Goal: Task Accomplishment & Management: Manage account settings

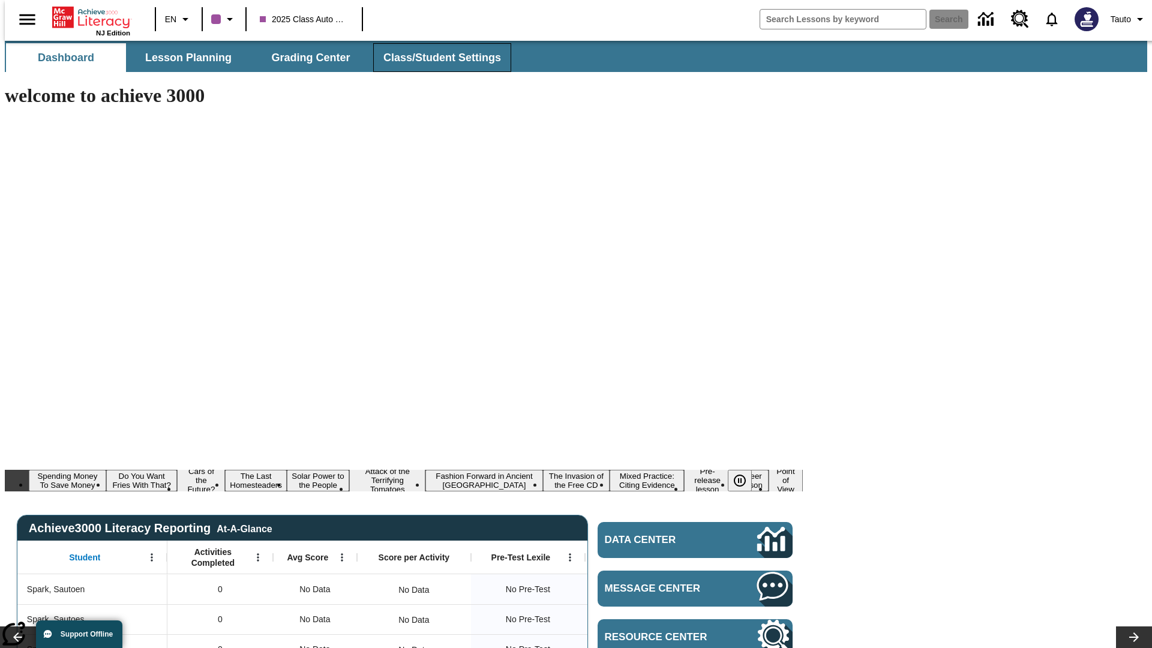
click at [435, 58] on span "Class/Student Settings" at bounding box center [442, 58] width 118 height 14
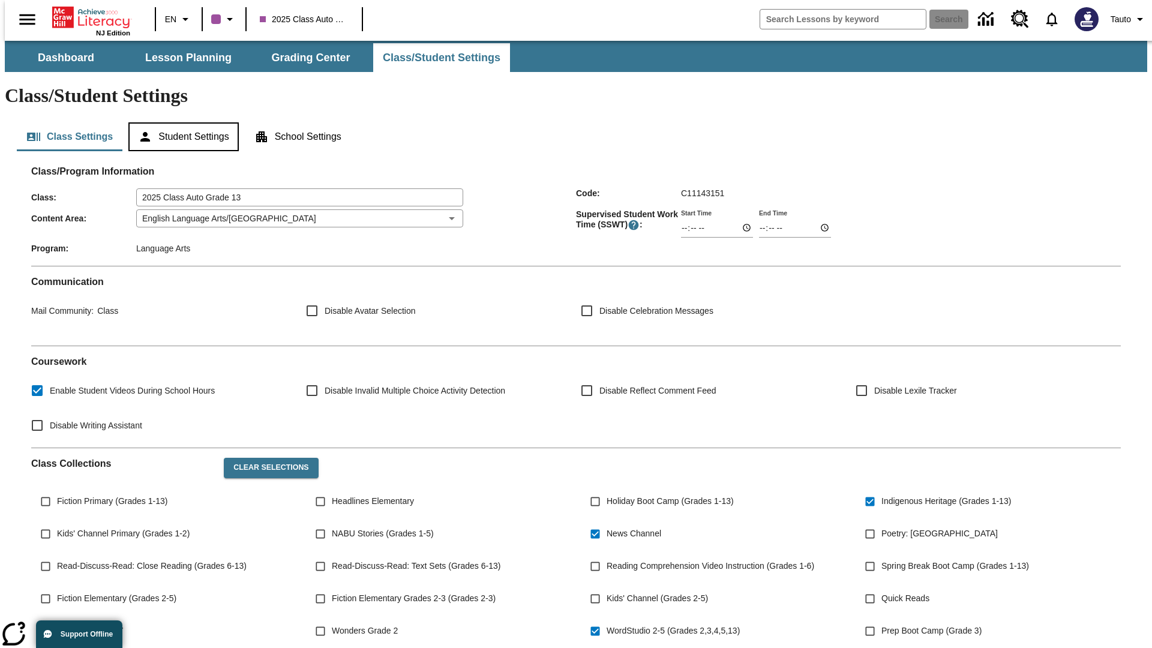
click at [181, 122] on button "Student Settings" at bounding box center [183, 136] width 110 height 29
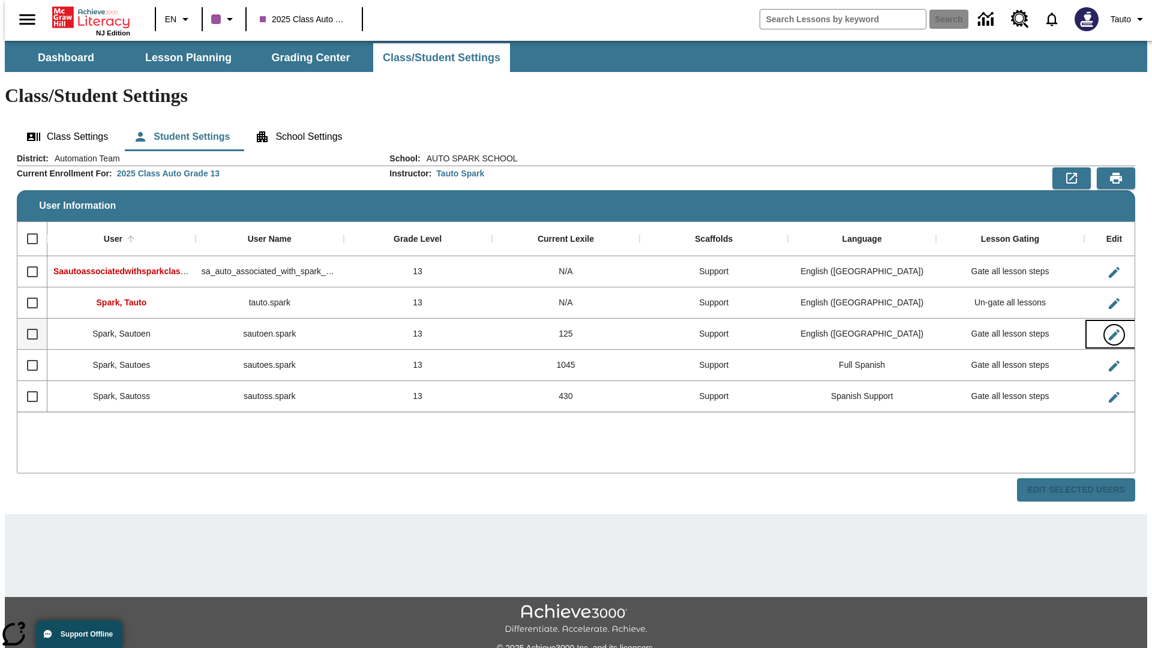
click at [1108, 329] on icon "Edit User" at bounding box center [1113, 334] width 11 height 11
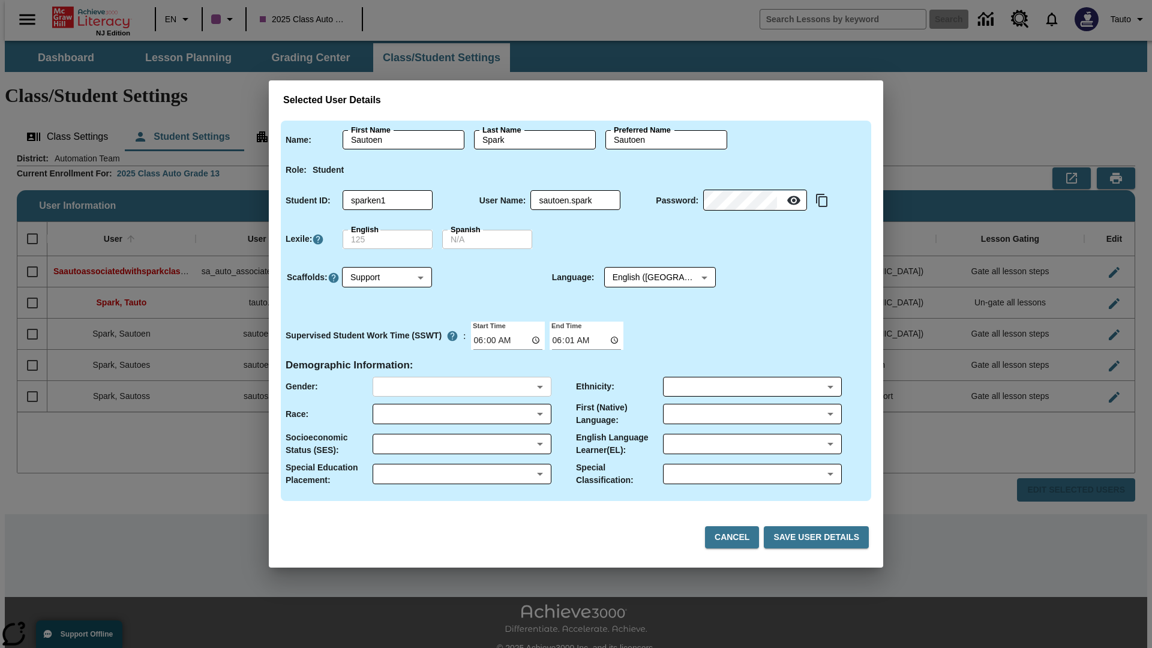
click at [461, 386] on body "Skip to main content NJ Edition EN 2025 Class Auto Grade 13 Search 0 Tauto Dash…" at bounding box center [576, 357] width 1142 height 633
click at [461, 414] on body "Skip to main content NJ Edition EN 2025 Class Auto Grade 13 Search 0 Tauto Dash…" at bounding box center [576, 357] width 1142 height 633
click at [461, 444] on body "Skip to main content NJ Edition EN 2025 Class Auto Grade 13 Search 0 Tauto Dash…" at bounding box center [576, 357] width 1142 height 633
click at [461, 474] on body "Skip to main content NJ Edition EN 2025 Class Auto Grade 13 Search 0 Tauto Dash…" at bounding box center [576, 357] width 1142 height 633
click at [751, 386] on body "Skip to main content NJ Edition EN 2025 Class Auto Grade 13 Search 0 Tauto Dash…" at bounding box center [576, 357] width 1142 height 633
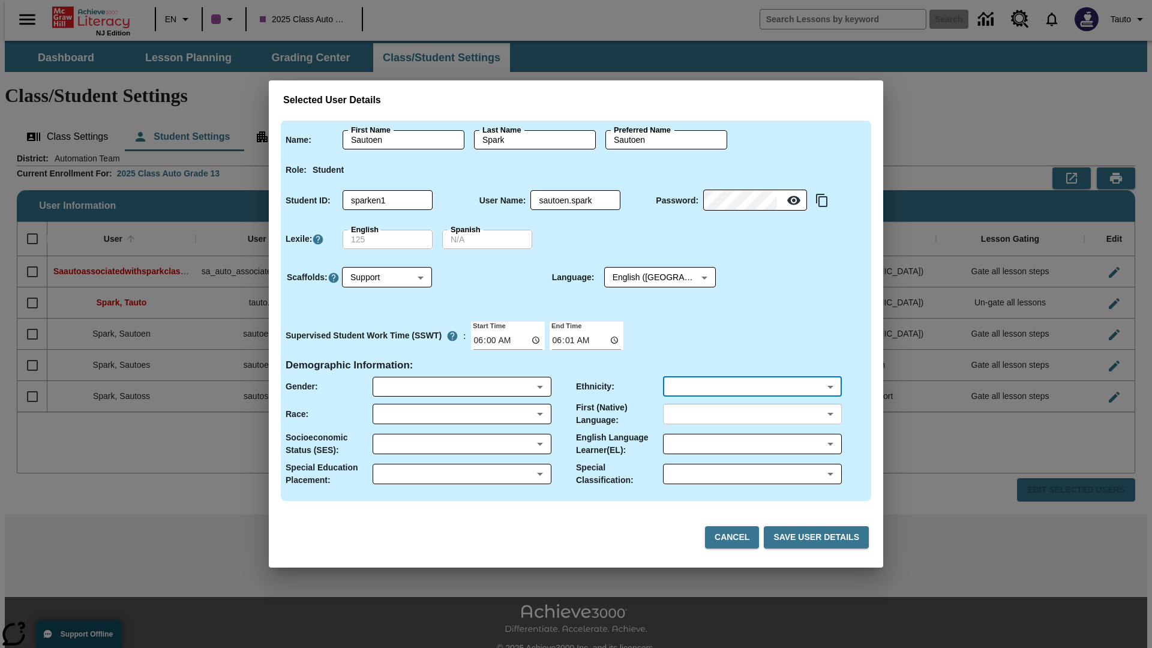
click at [751, 414] on body "Skip to main content NJ Edition EN 2025 Class Auto Grade 13 Search 0 Tauto Dash…" at bounding box center [576, 357] width 1142 height 633
click at [751, 444] on body "Skip to main content NJ Edition EN 2025 Class Auto Grade 13 Search 0 Tauto Dash…" at bounding box center [576, 357] width 1142 height 633
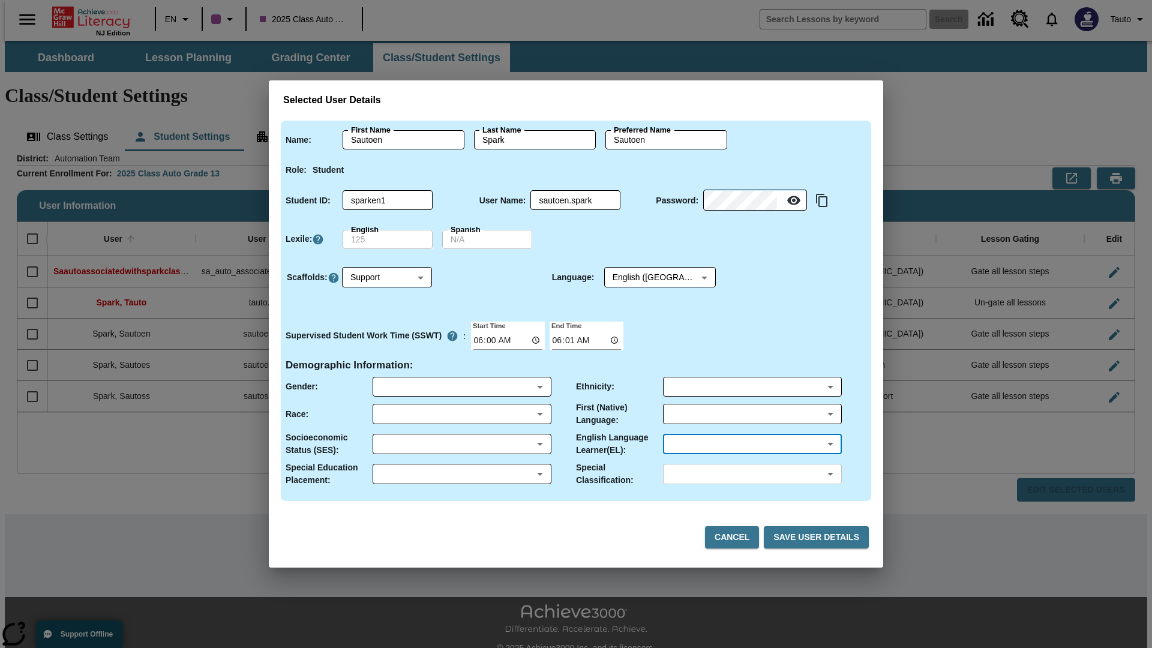
click at [751, 474] on body "Skip to main content NJ Edition EN 2025 Class Auto Grade 13 Search 0 Tauto Dash…" at bounding box center [576, 357] width 1142 height 633
